Goal: Task Accomplishment & Management: Use online tool/utility

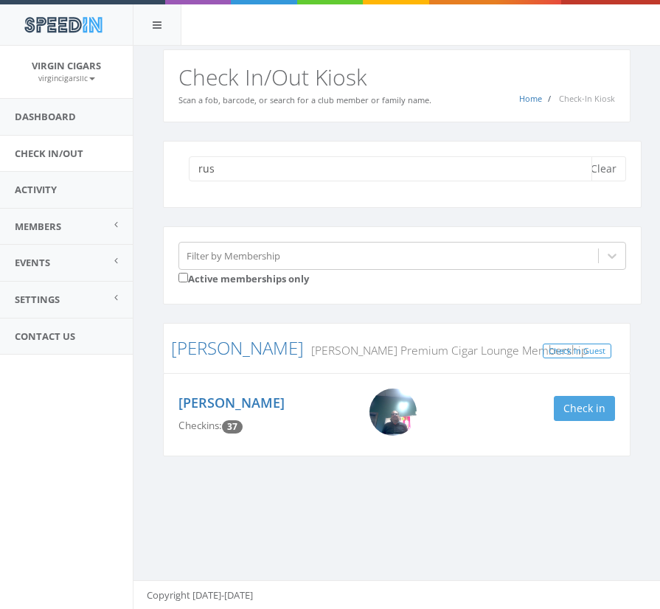
type input "rus"
click at [582, 412] on button "Check in" at bounding box center [584, 408] width 61 height 25
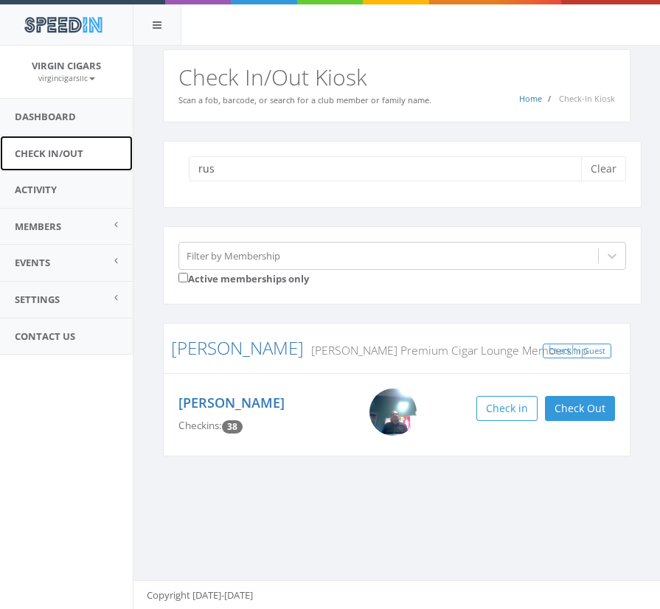
click at [74, 153] on link "Check In/Out" at bounding box center [66, 154] width 133 height 36
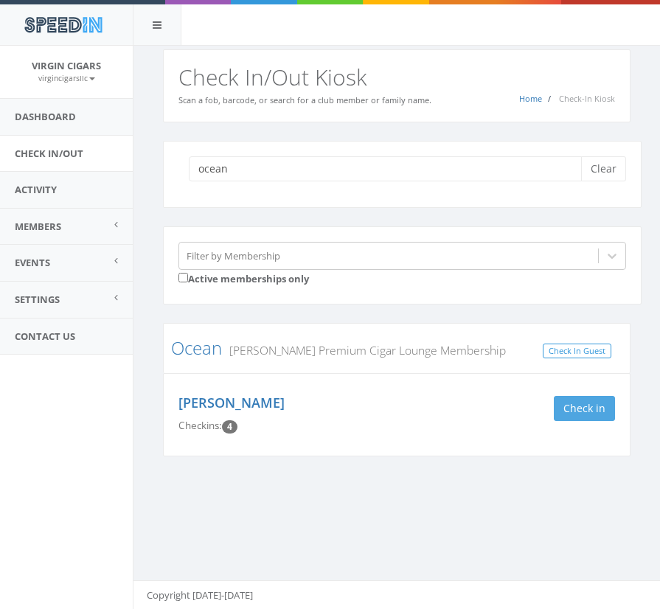
type input "ocean"
click at [577, 407] on button "Check in" at bounding box center [584, 408] width 61 height 25
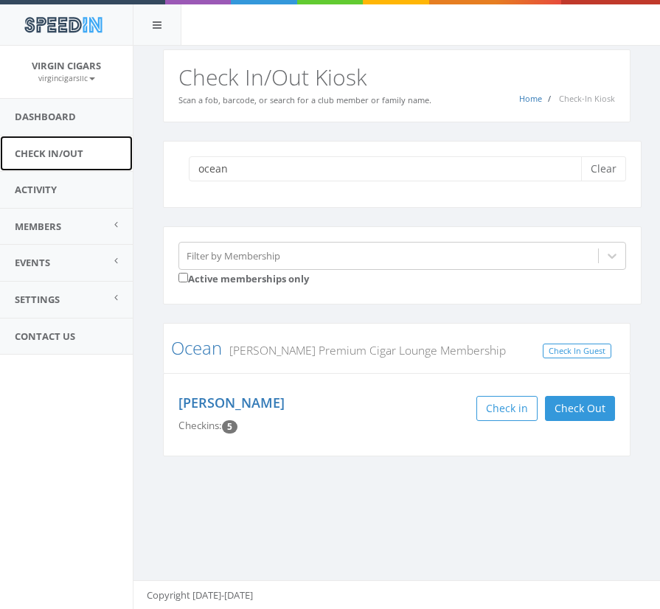
click at [58, 151] on link "Check In/Out" at bounding box center [66, 154] width 133 height 36
